Goal: Transaction & Acquisition: Obtain resource

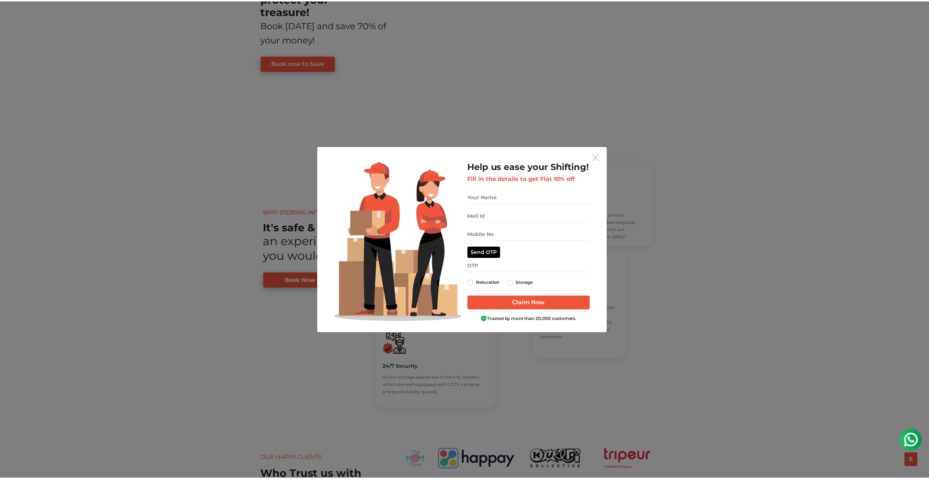
scroll to position [1008, 0]
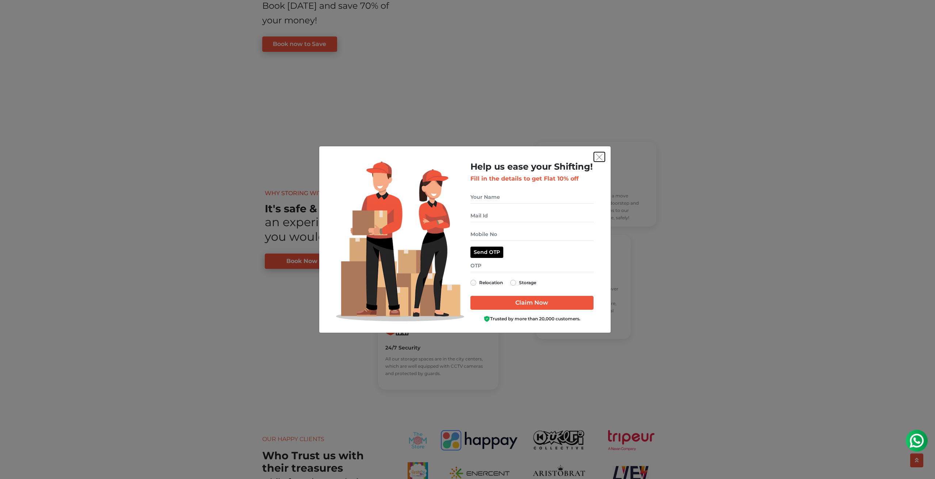
click at [597, 157] on img "get free quote dialog" at bounding box center [599, 157] width 7 height 7
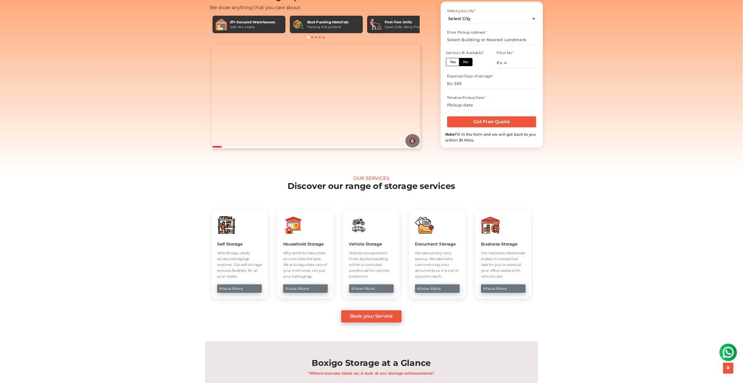
scroll to position [0, 0]
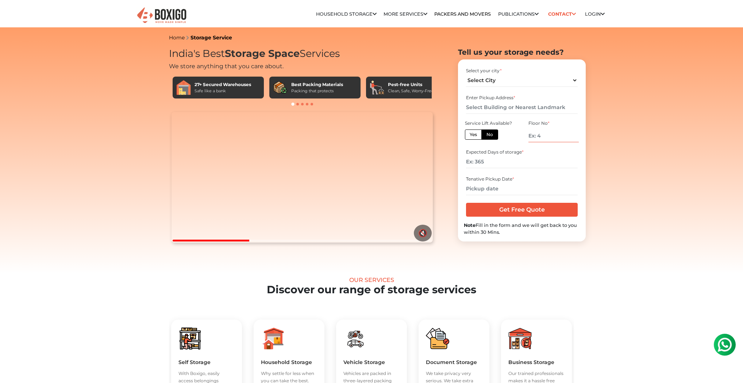
click at [549, 138] on input "number" at bounding box center [554, 136] width 50 height 13
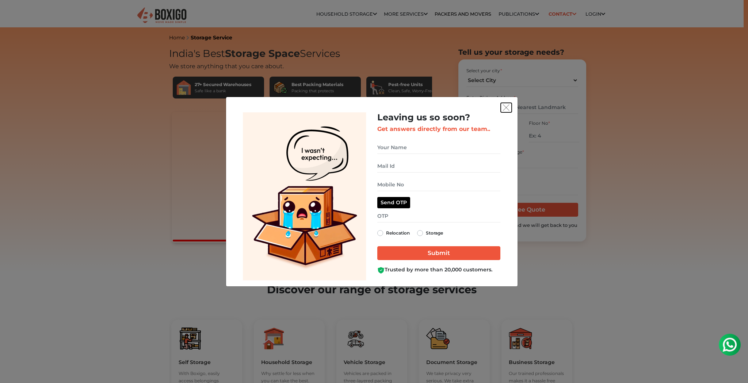
click at [506, 107] on img "get free quote dialog" at bounding box center [506, 107] width 7 height 7
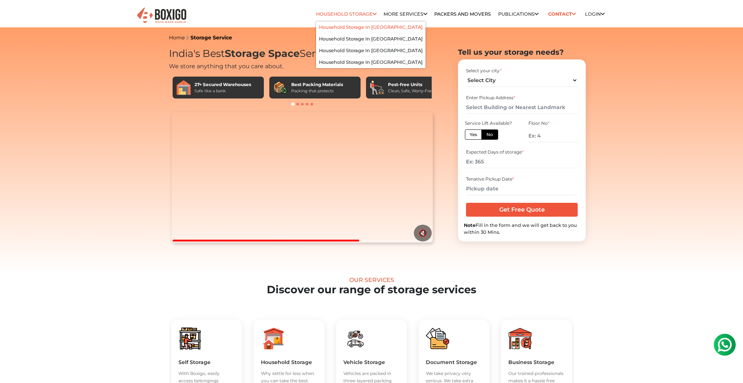
click at [336, 28] on link "Household Storage in [GEOGRAPHIC_DATA]" at bounding box center [371, 26] width 104 height 5
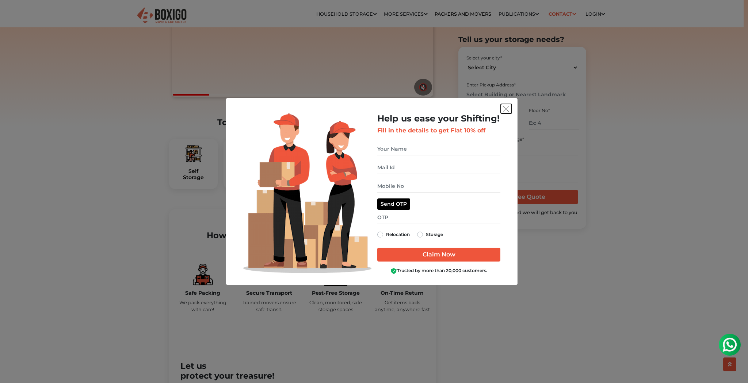
click at [506, 110] on img "get free quote dialog" at bounding box center [506, 109] width 7 height 7
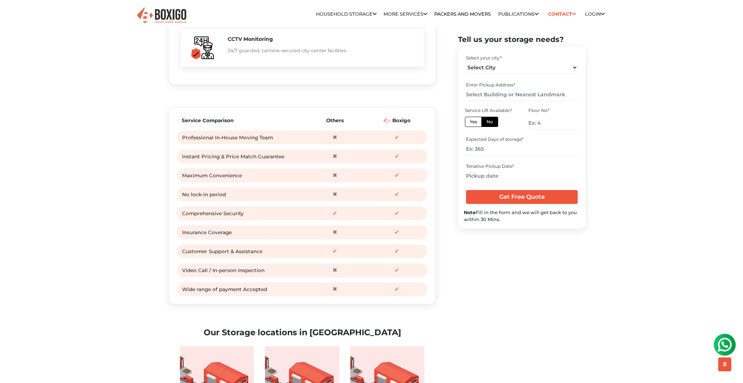
scroll to position [876, 0]
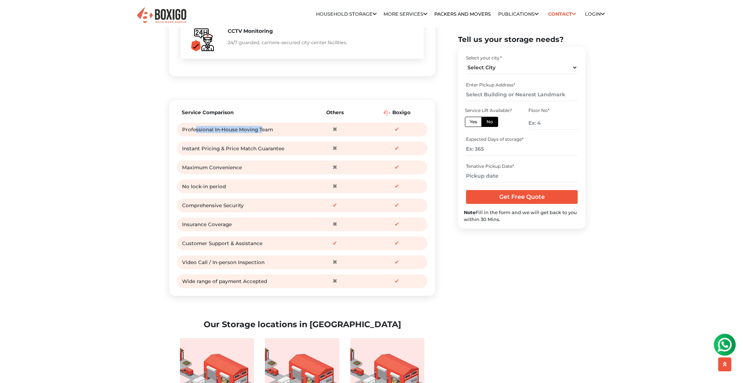
drag, startPoint x: 195, startPoint y: 147, endPoint x: 262, endPoint y: 147, distance: 66.5
click at [262, 135] on div "Professional In-House Moving Team" at bounding box center [242, 129] width 120 height 11
drag, startPoint x: 207, startPoint y: 163, endPoint x: 283, endPoint y: 164, distance: 76.0
click at [283, 154] on div "Instant Pricing & Price Match Guarantee" at bounding box center [242, 148] width 120 height 11
drag, startPoint x: 201, startPoint y: 182, endPoint x: 256, endPoint y: 185, distance: 54.9
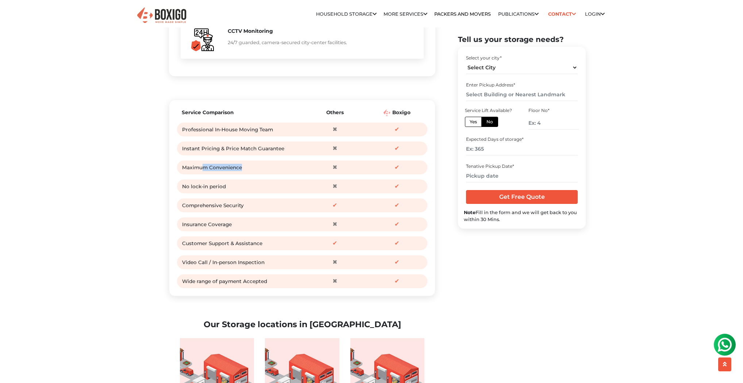
click at [260, 173] on div "Maximum Convenience" at bounding box center [242, 167] width 120 height 11
drag, startPoint x: 197, startPoint y: 200, endPoint x: 237, endPoint y: 203, distance: 39.9
click at [237, 192] on div "No lock-in period" at bounding box center [242, 186] width 120 height 11
drag, startPoint x: 226, startPoint y: 224, endPoint x: 241, endPoint y: 226, distance: 14.7
click at [244, 211] on div "Comprehensive Security" at bounding box center [242, 205] width 120 height 11
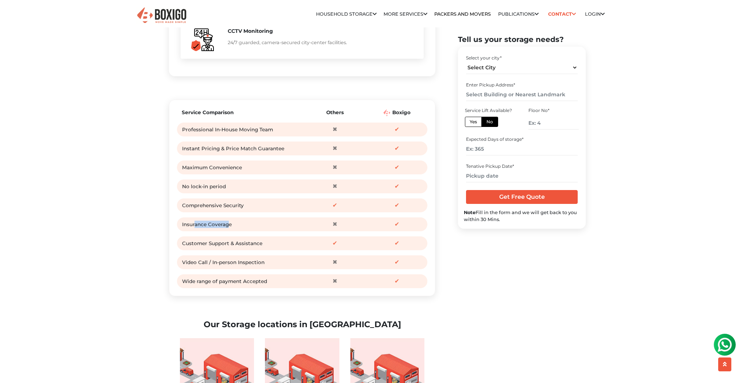
drag, startPoint x: 195, startPoint y: 238, endPoint x: 227, endPoint y: 240, distance: 32.2
click at [227, 230] on div "Insurance Coverage" at bounding box center [242, 224] width 120 height 11
drag, startPoint x: 212, startPoint y: 263, endPoint x: 256, endPoint y: 261, distance: 43.5
click at [256, 249] on div "Customer Support & Assistance" at bounding box center [242, 243] width 120 height 11
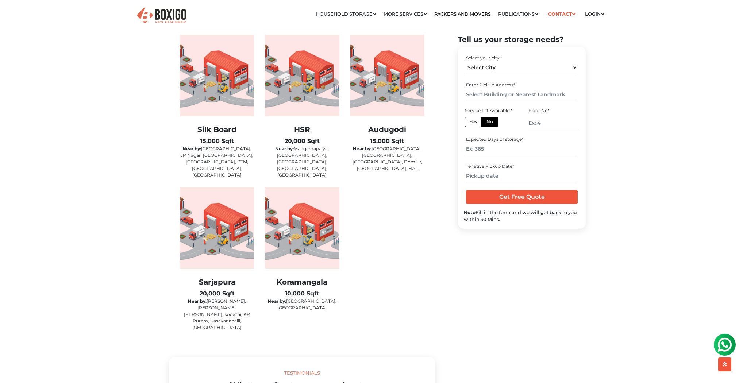
scroll to position [1139, 0]
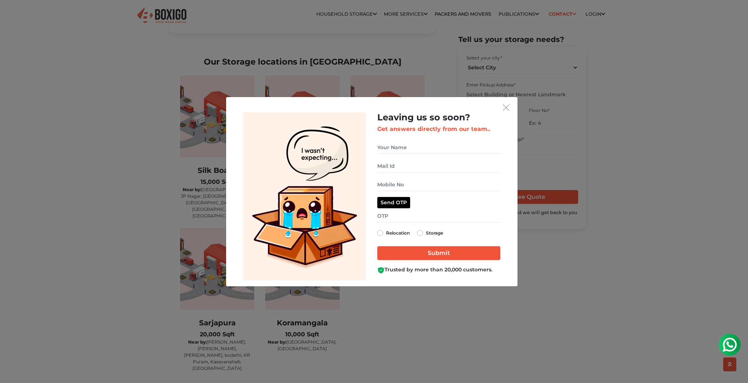
click at [168, 18] on div "Leaving us so soon? Get answers directly from our team.. Relocation Storage" at bounding box center [374, 191] width 748 height 383
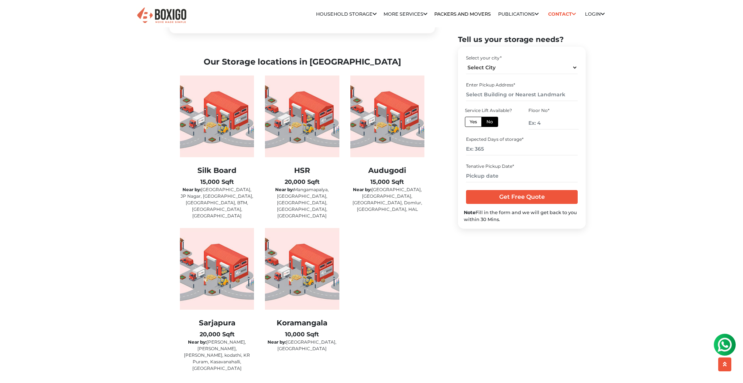
click at [168, 17] on img at bounding box center [161, 16] width 51 height 18
